Goal: Transaction & Acquisition: Purchase product/service

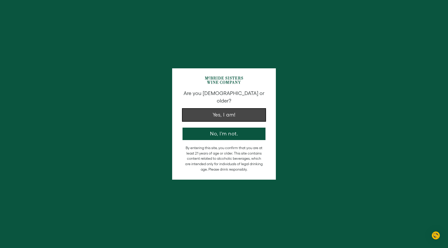
click at [232, 110] on button "Yes, I am!" at bounding box center [223, 115] width 83 height 12
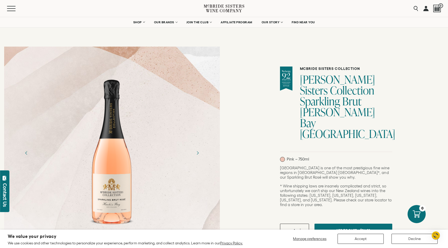
click at [425, 114] on div "McBride Sisters Collection McBride Sisters Collection Sparkling Brut Rose Hawke…" at bounding box center [336, 207] width 224 height 330
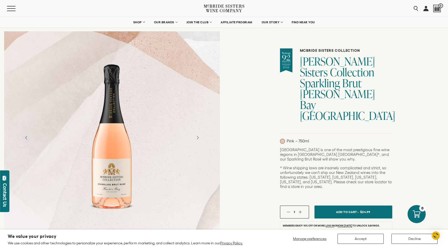
scroll to position [21, 0]
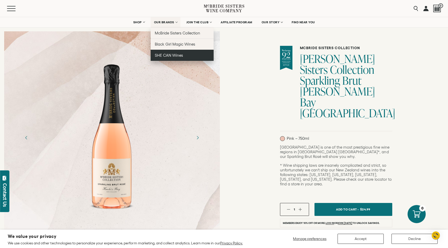
click at [169, 60] on link "SHE CAN Wines" at bounding box center [181, 55] width 63 height 11
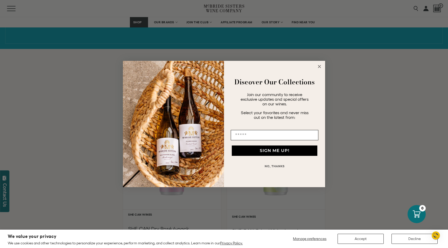
scroll to position [331, 0]
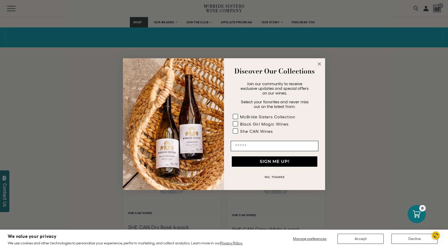
click at [319, 63] on circle "Close dialog" at bounding box center [319, 64] width 6 height 6
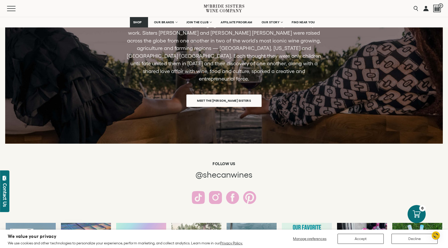
scroll to position [849, 0]
